Goal: Task Accomplishment & Management: Complete application form

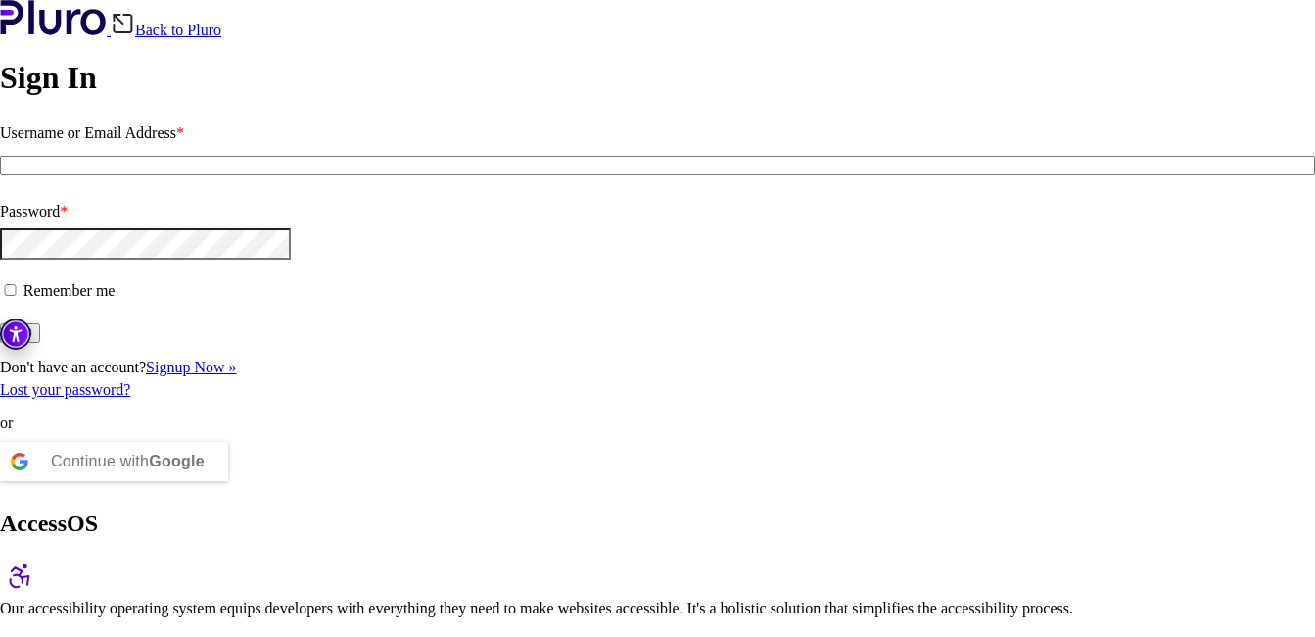
click at [172, 481] on div "Continue with Google" at bounding box center [128, 461] width 154 height 39
click at [164, 491] on div "Continue with Google" at bounding box center [114, 461] width 228 height 59
click at [186, 481] on div "Continue with Google" at bounding box center [128, 461] width 154 height 39
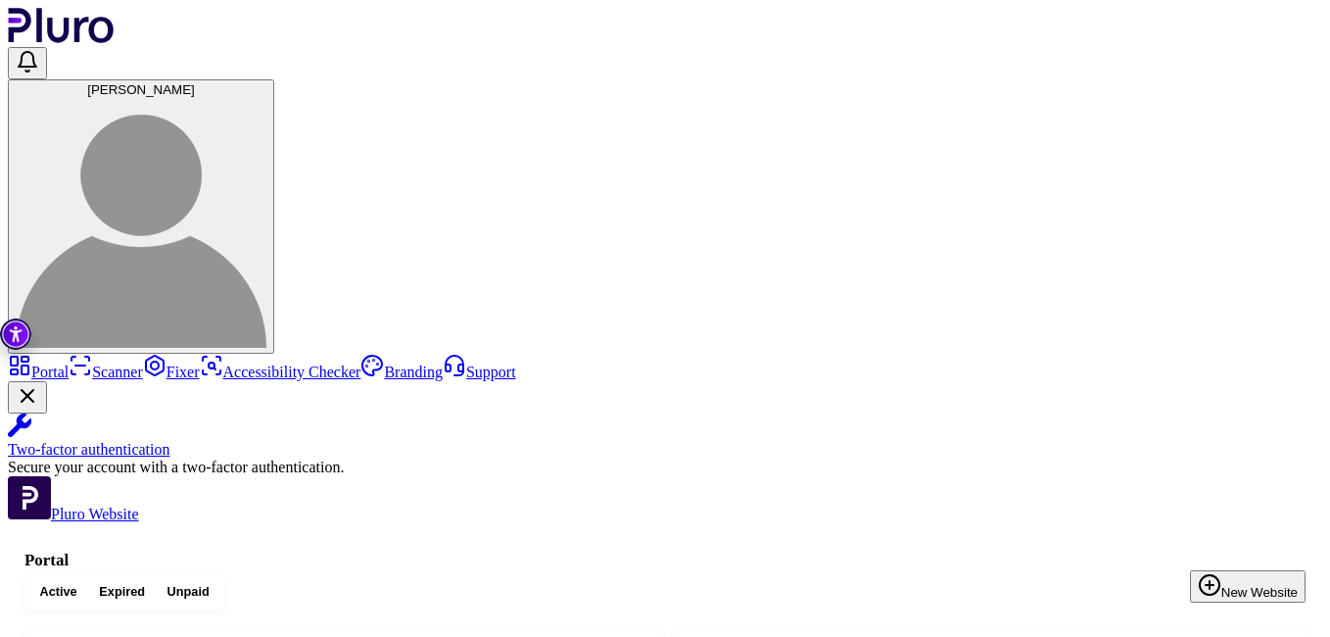
click at [1209, 573] on icon "button" at bounding box center [1210, 585] width 24 height 24
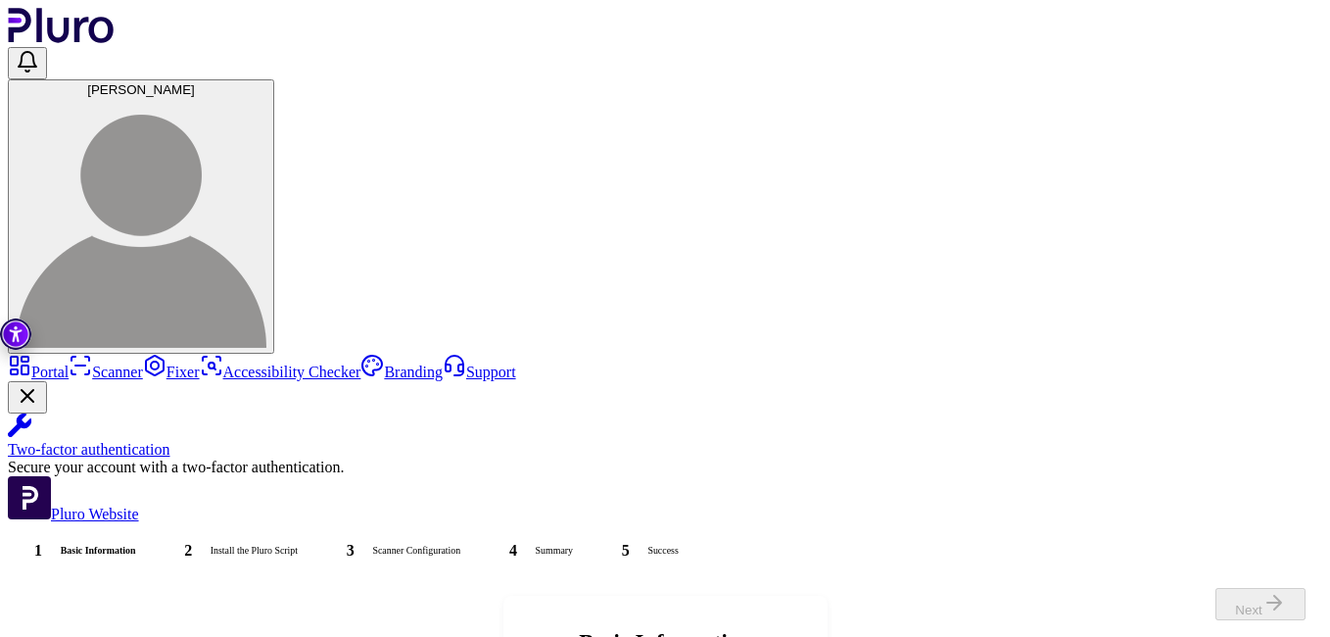
click at [1231, 599] on span "Next" at bounding box center [1260, 604] width 90 height 32
click at [1279, 598] on span "Next" at bounding box center [1260, 604] width 90 height 32
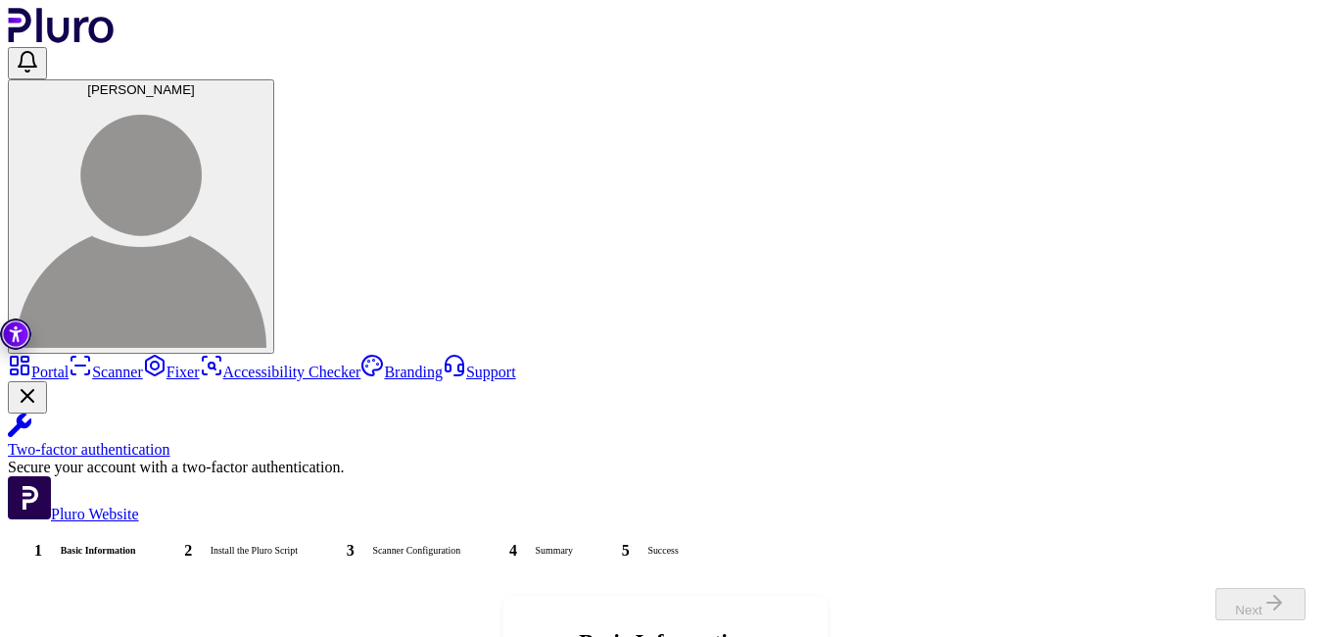
type input "**********"
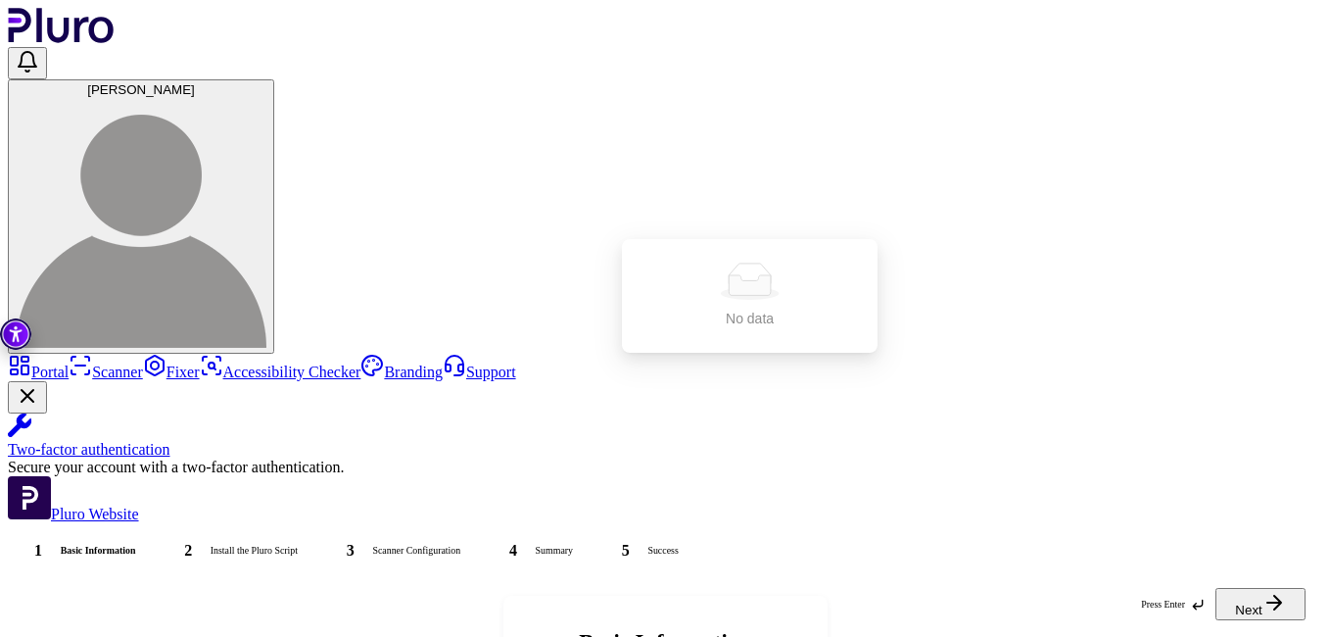
type input "******"
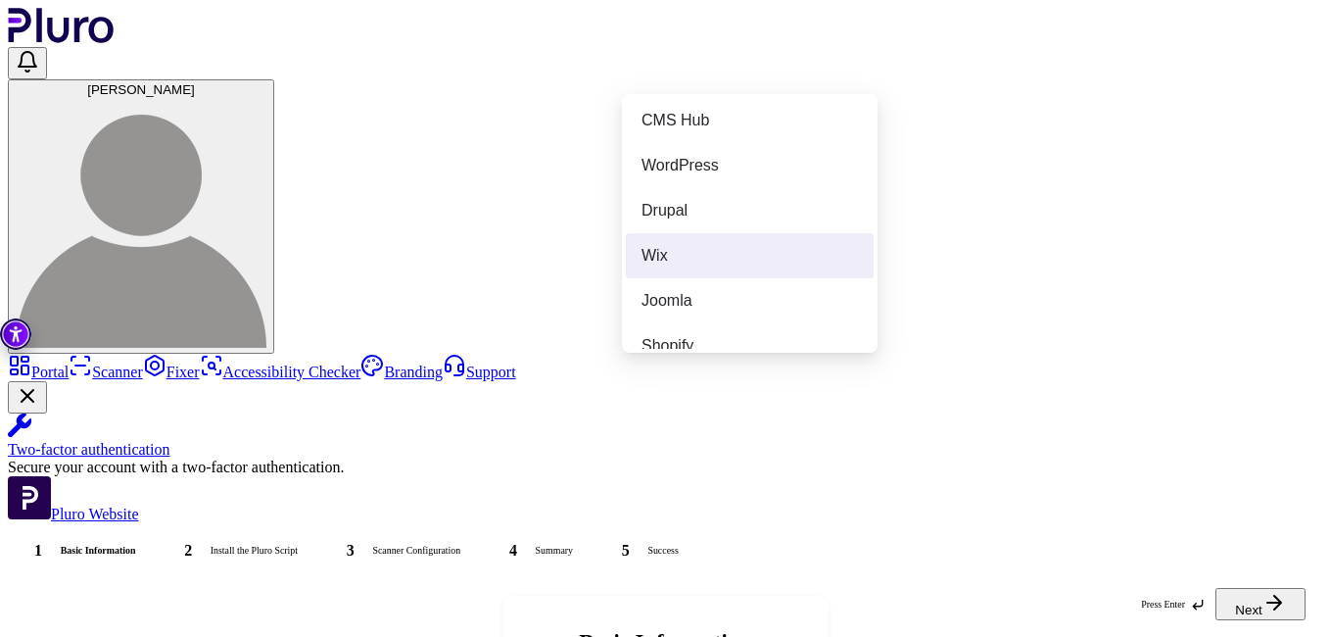
click at [766, 273] on div "Wix" at bounding box center [750, 255] width 248 height 45
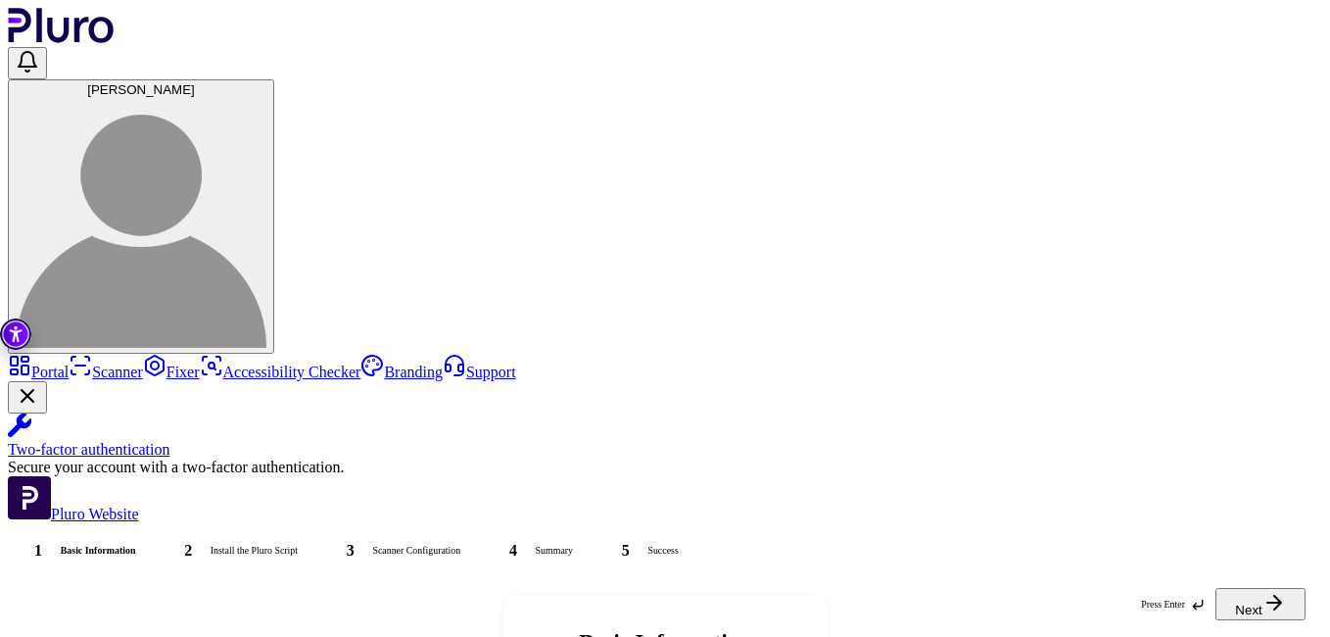
drag, startPoint x: 766, startPoint y: 273, endPoint x: 769, endPoint y: 283, distance: 10.2
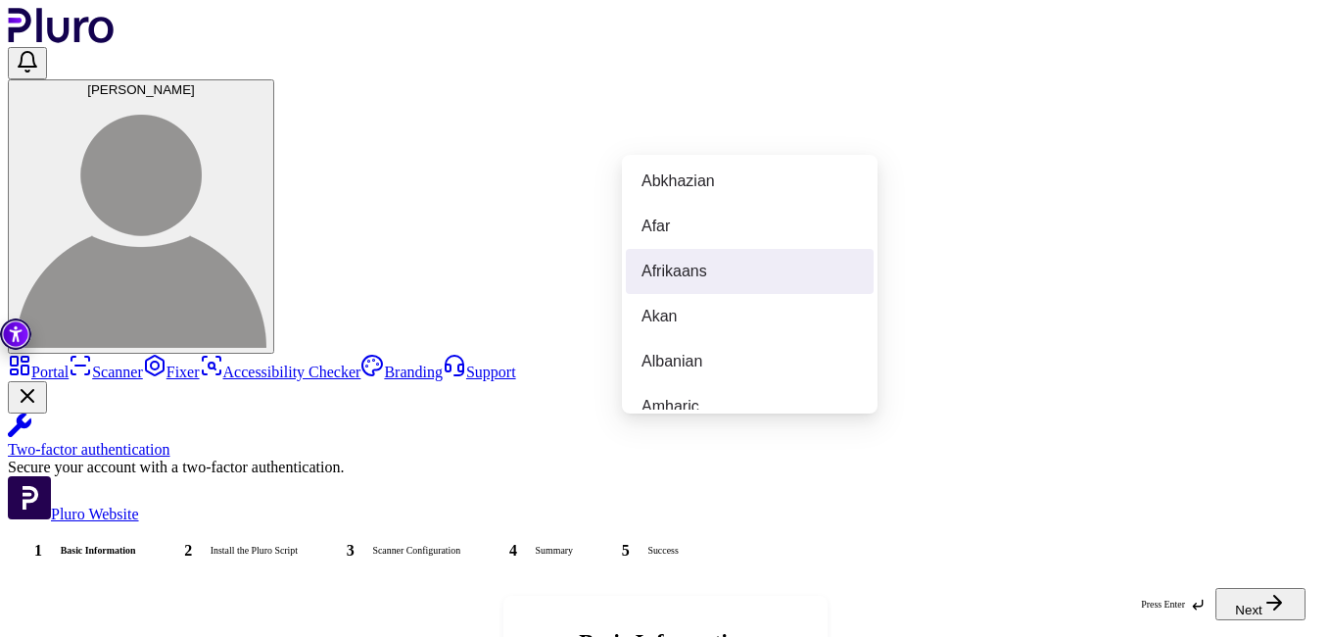
click at [666, 271] on div "Afrikaans" at bounding box center [749, 272] width 216 height 22
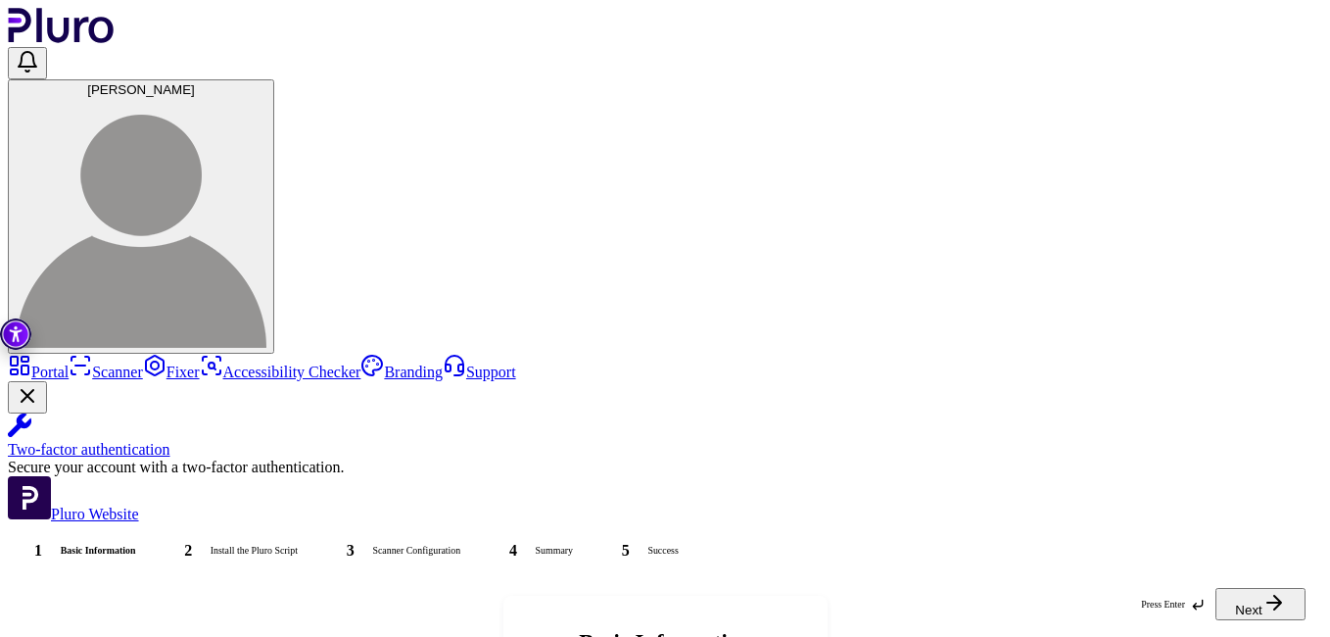
click at [1230, 592] on button "Next" at bounding box center [1260, 604] width 90 height 32
click at [1162, 605] on div "Press Enter" at bounding box center [1173, 603] width 64 height 14
click at [1197, 604] on icon at bounding box center [1197, 603] width 9 height 9
click at [1198, 604] on icon at bounding box center [1197, 603] width 9 height 9
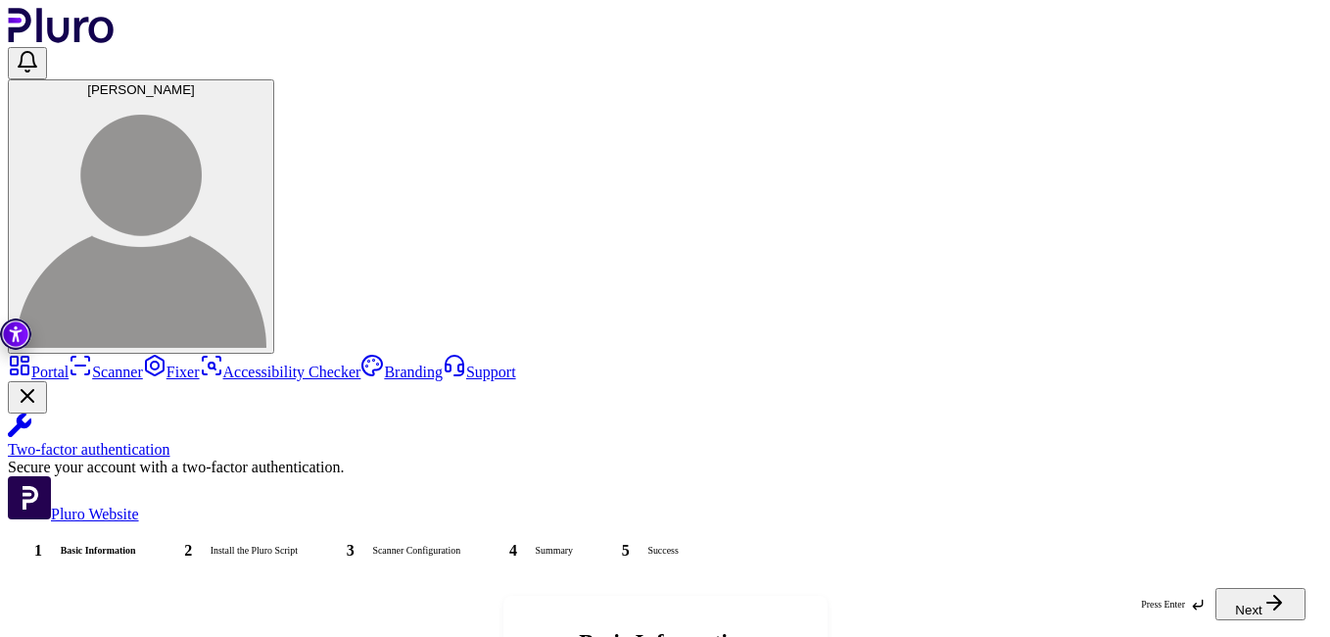
click at [1198, 604] on icon at bounding box center [1197, 603] width 9 height 9
click at [1232, 598] on button "Next" at bounding box center [1260, 604] width 90 height 32
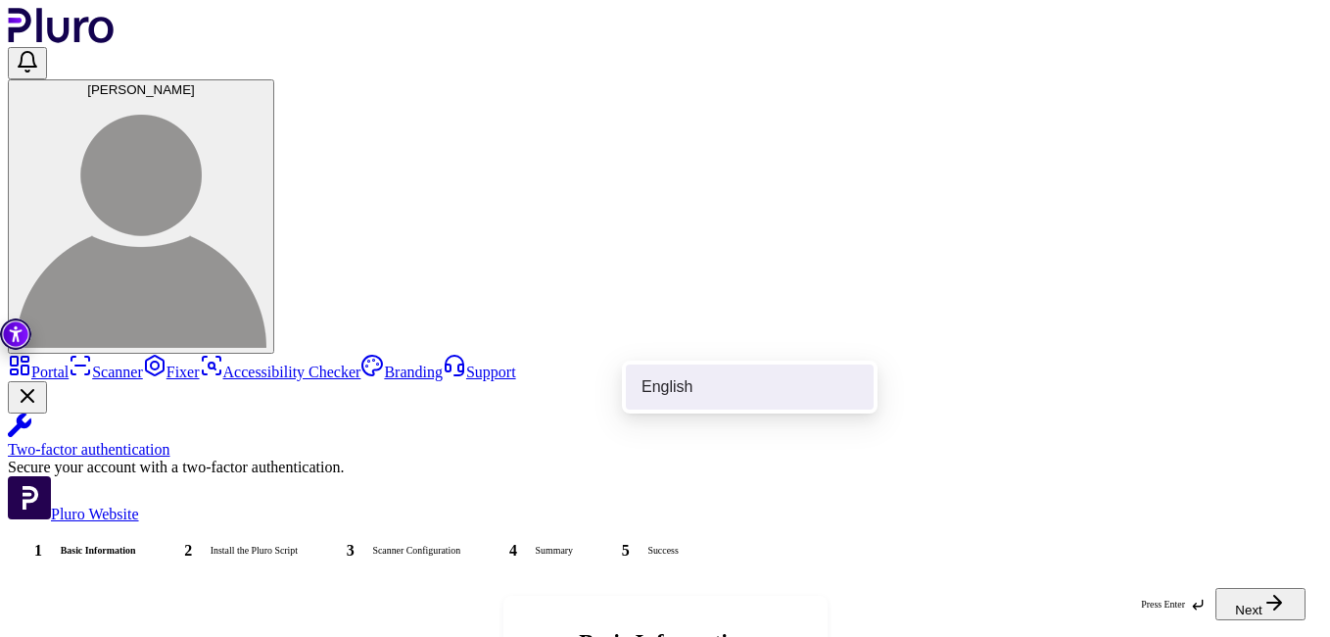
type input "*******"
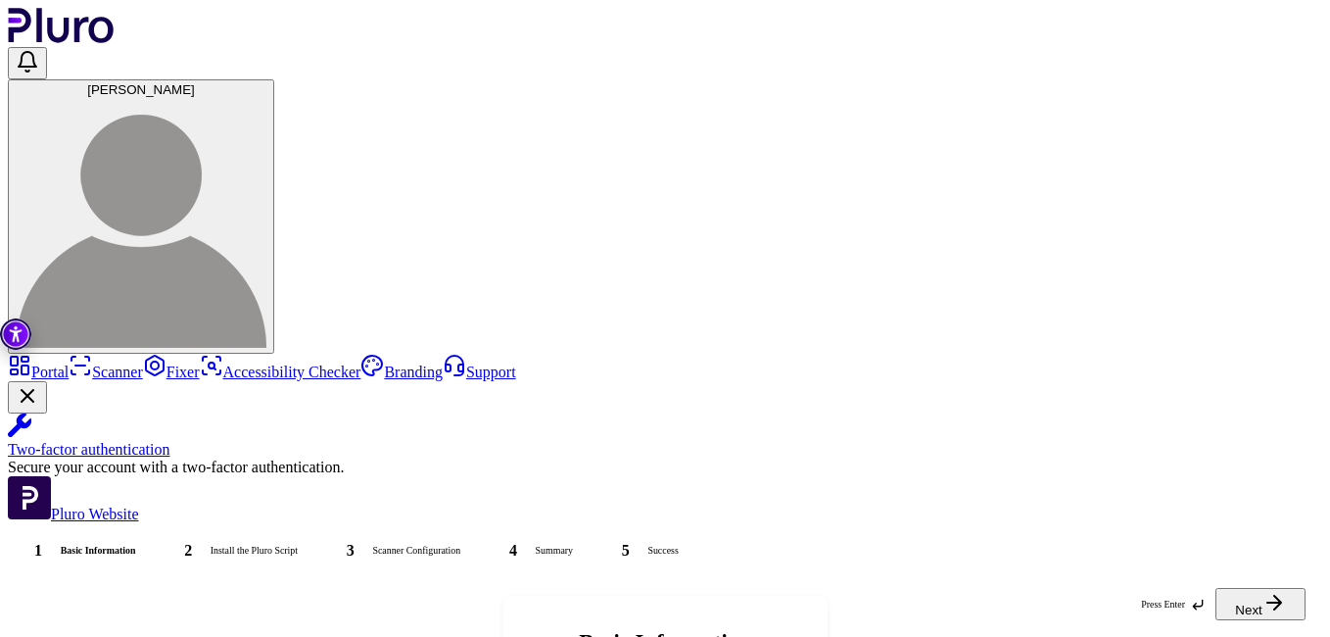
type input "*"
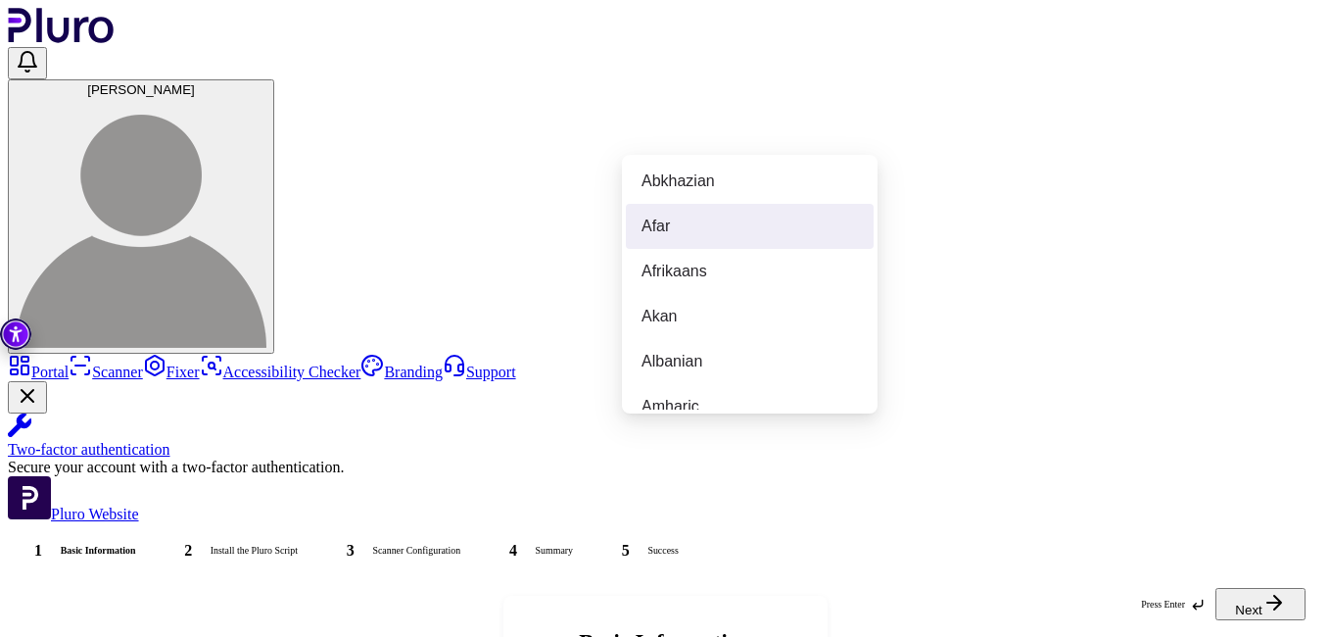
click at [652, 229] on div "Afar" at bounding box center [749, 226] width 216 height 22
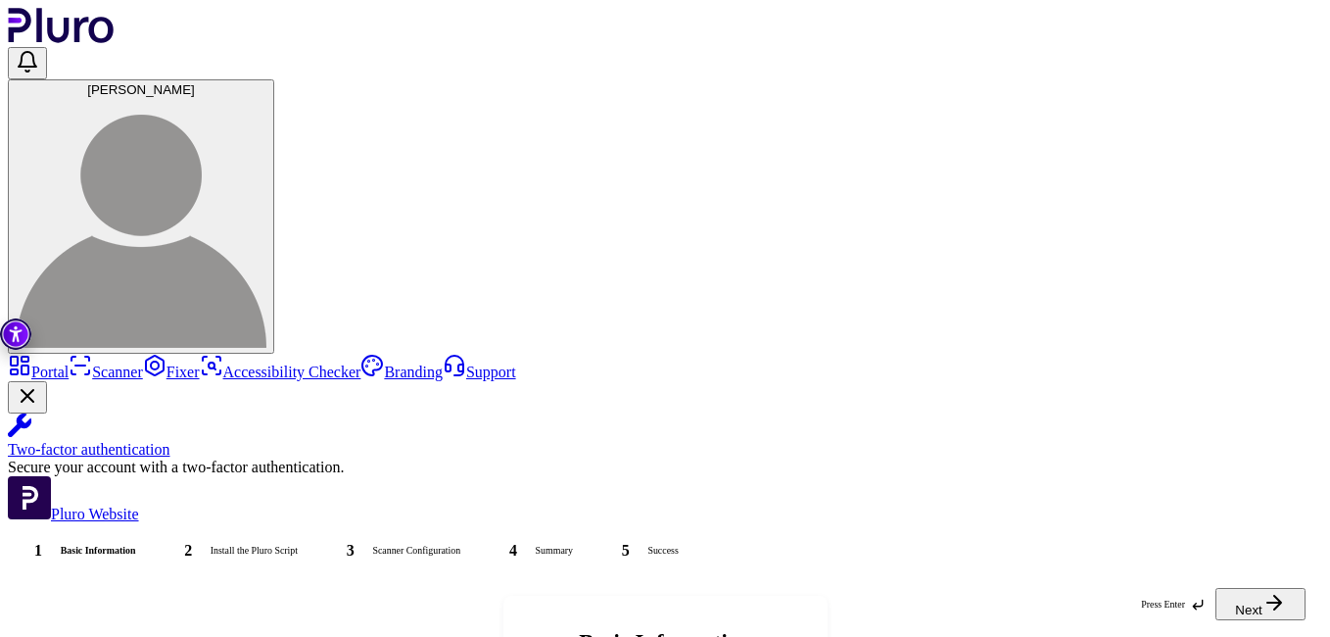
click at [1216, 605] on button "Next" at bounding box center [1260, 604] width 90 height 32
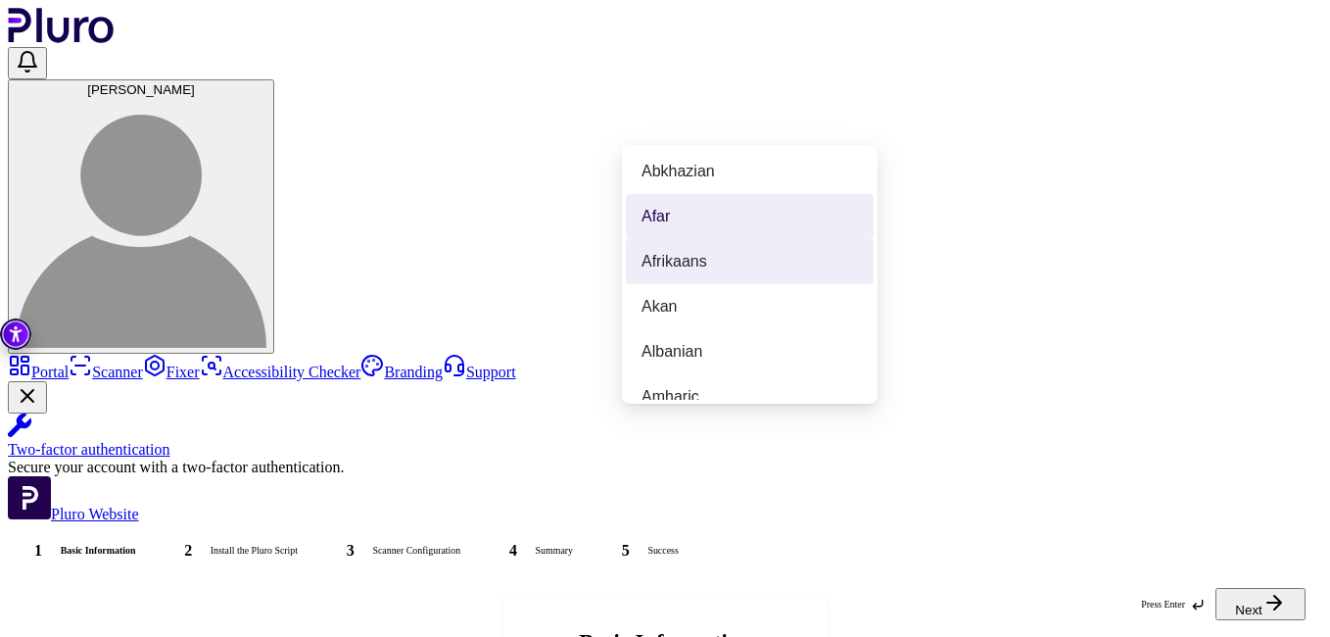
click at [696, 265] on div "Afrikaans" at bounding box center [749, 262] width 216 height 22
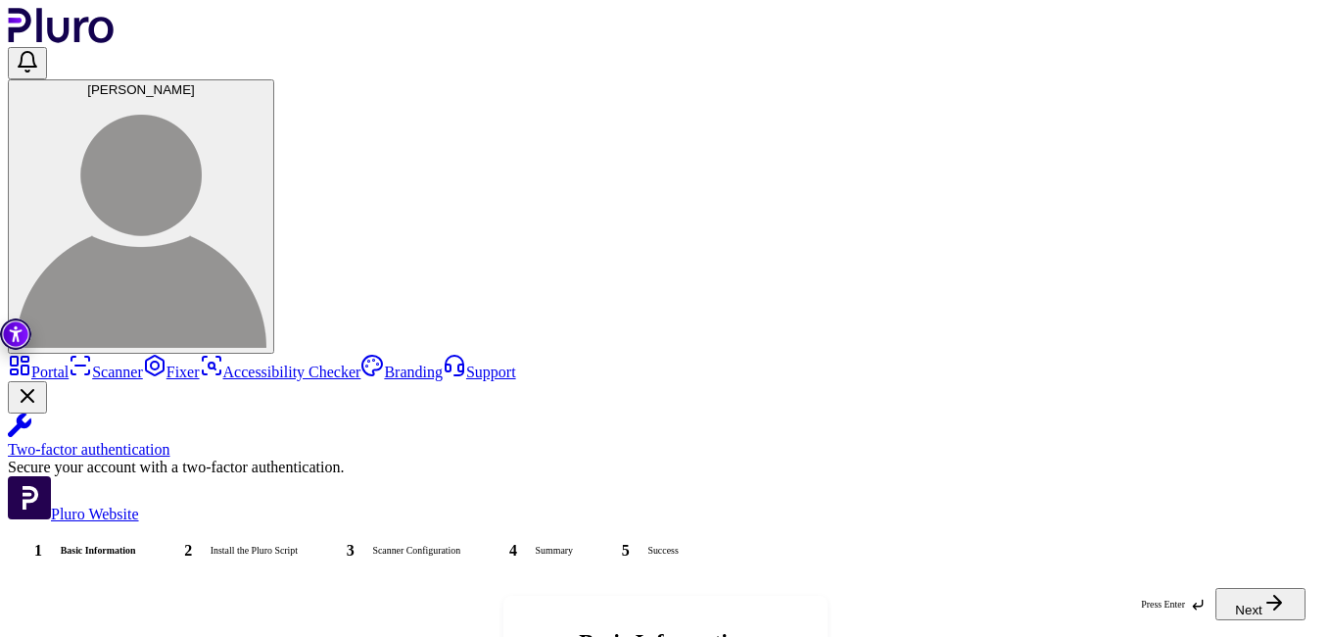
click at [1263, 592] on button "Next" at bounding box center [1260, 604] width 90 height 32
click at [1260, 603] on button "Next" at bounding box center [1260, 604] width 90 height 32
click at [39, 384] on icon "Close Two-factor authentication notification" at bounding box center [28, 396] width 24 height 24
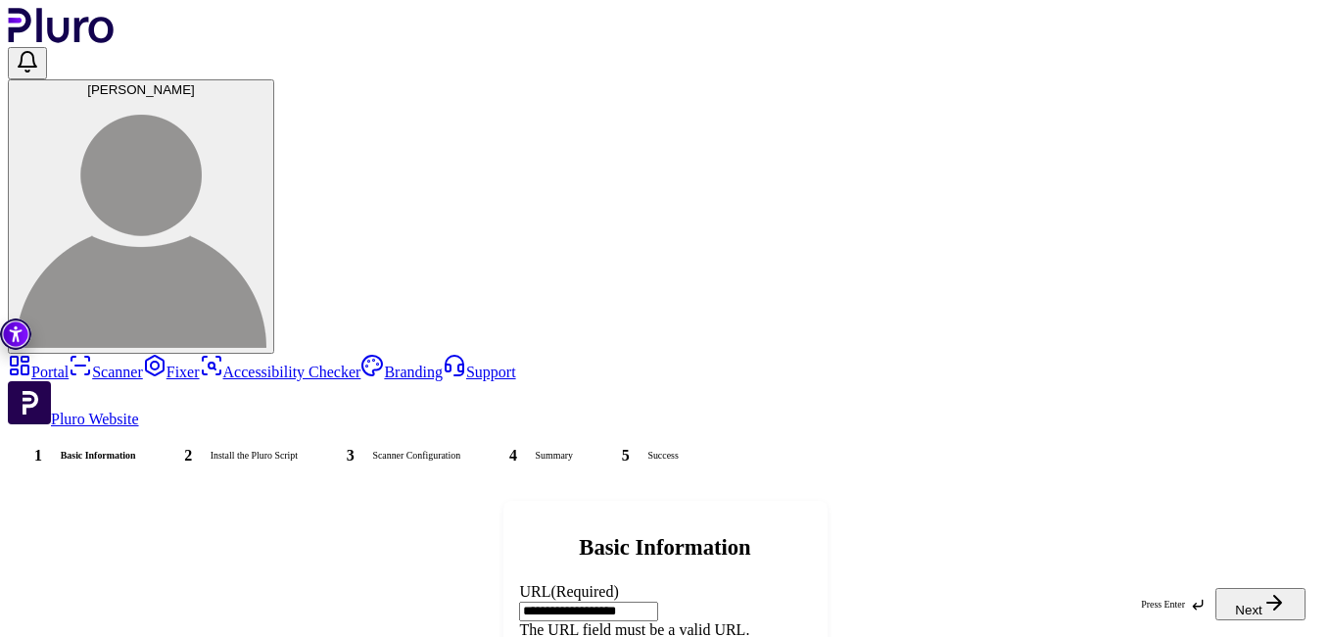
click at [1242, 591] on button "Next" at bounding box center [1260, 604] width 90 height 32
click at [1244, 592] on button "Next" at bounding box center [1260, 604] width 90 height 32
click at [1244, 598] on button "Next" at bounding box center [1260, 604] width 90 height 32
type input "*"
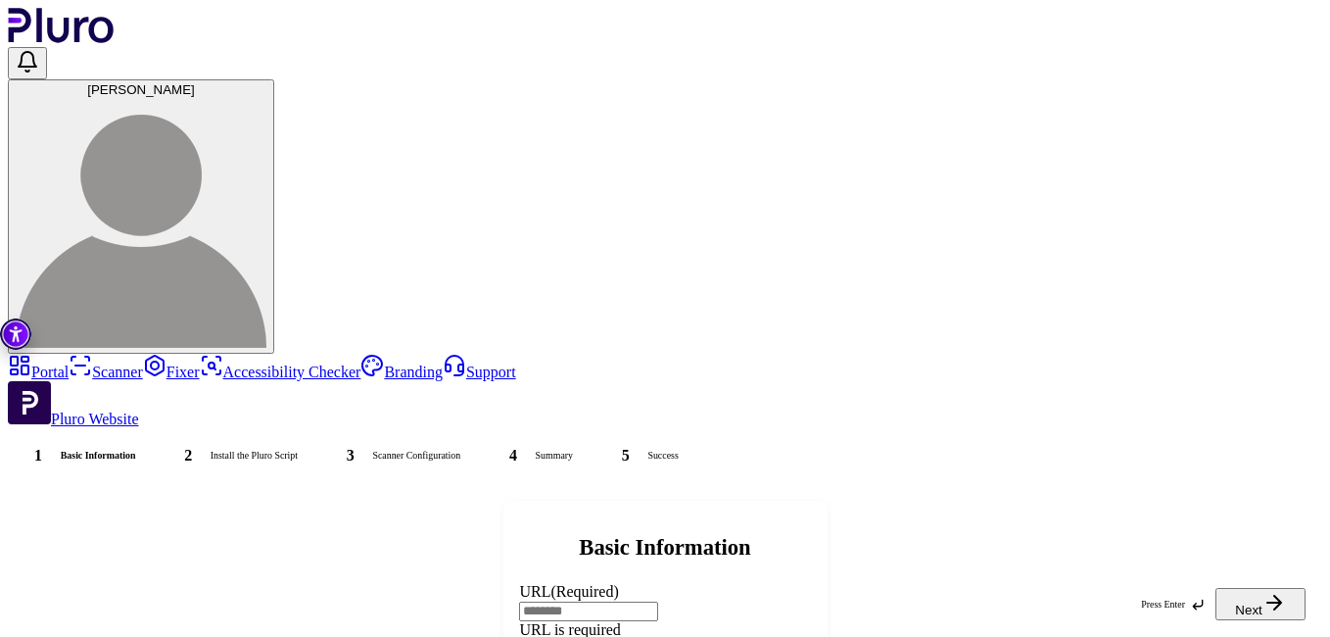
click at [1304, 601] on div "Press Enter Next" at bounding box center [665, 607] width 1314 height 60
click at [658, 601] on input "URL (Required)" at bounding box center [588, 611] width 139 height 20
click at [1226, 602] on button "Next" at bounding box center [1260, 604] width 90 height 32
click at [1226, 600] on button "Next" at bounding box center [1260, 604] width 90 height 32
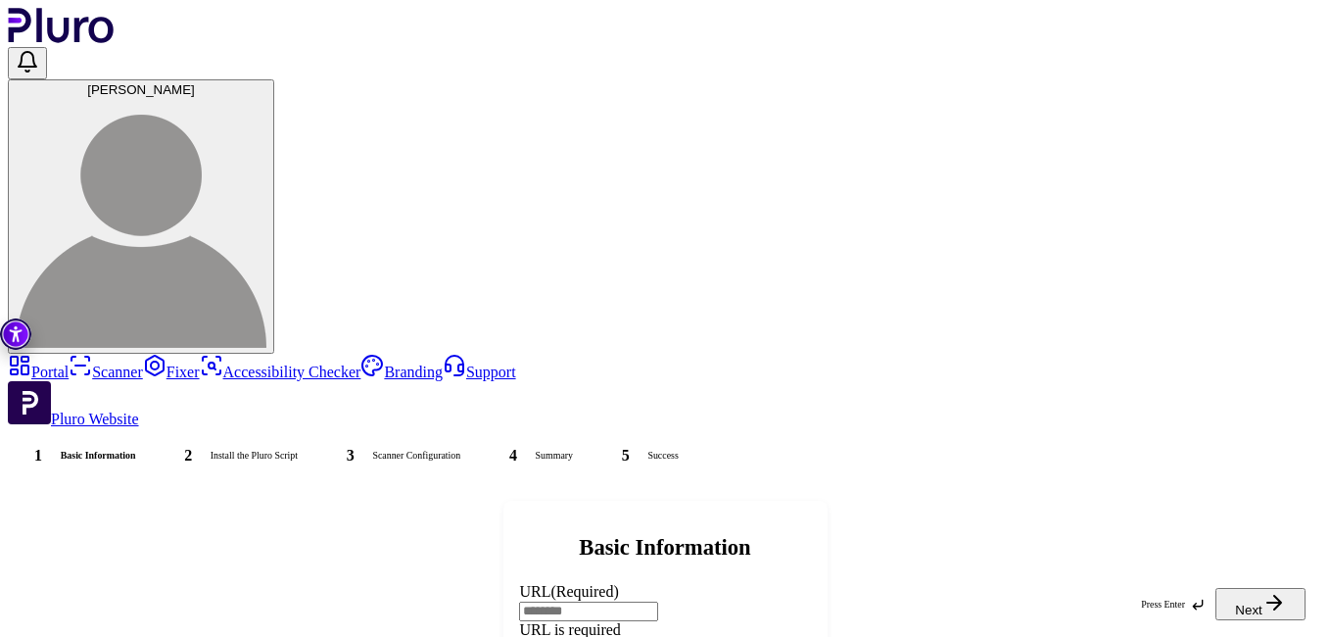
click at [1226, 600] on button "Next" at bounding box center [1260, 604] width 90 height 32
